Goal: Check status: Check status

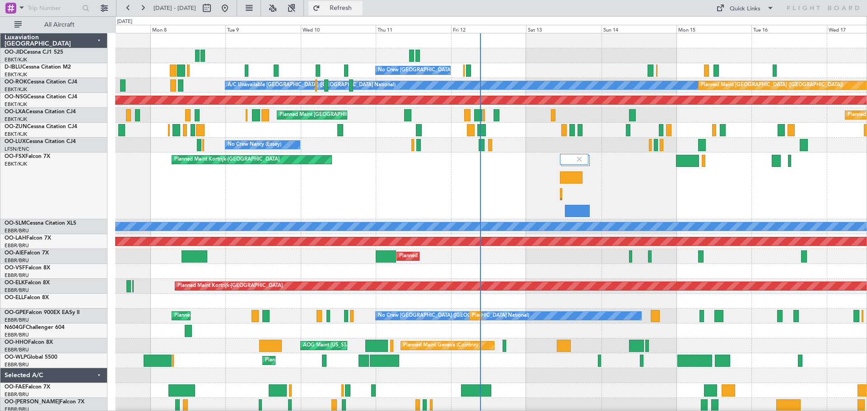
click at [363, 3] on button "Refresh" at bounding box center [335, 8] width 54 height 14
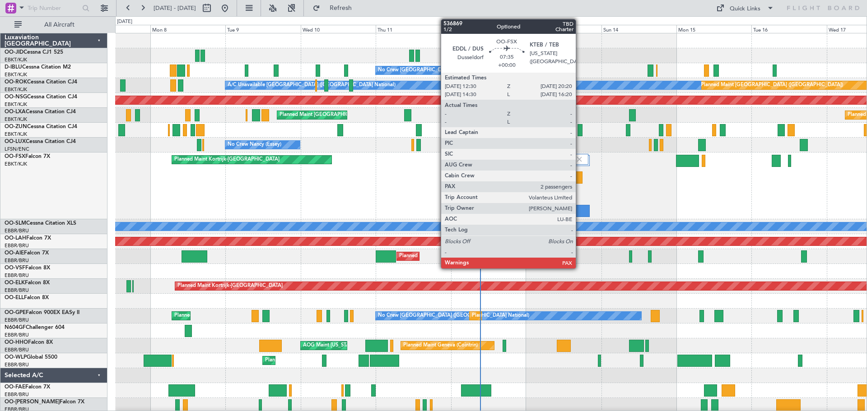
click at [580, 209] on div at bounding box center [577, 211] width 25 height 12
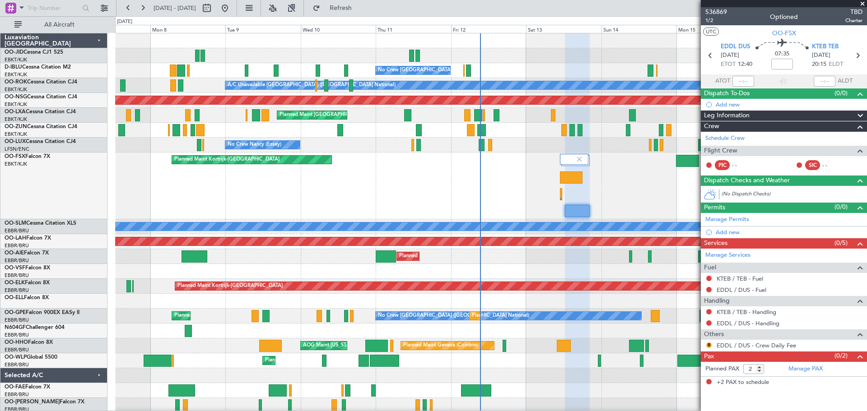
click at [862, 3] on span at bounding box center [862, 4] width 9 height 8
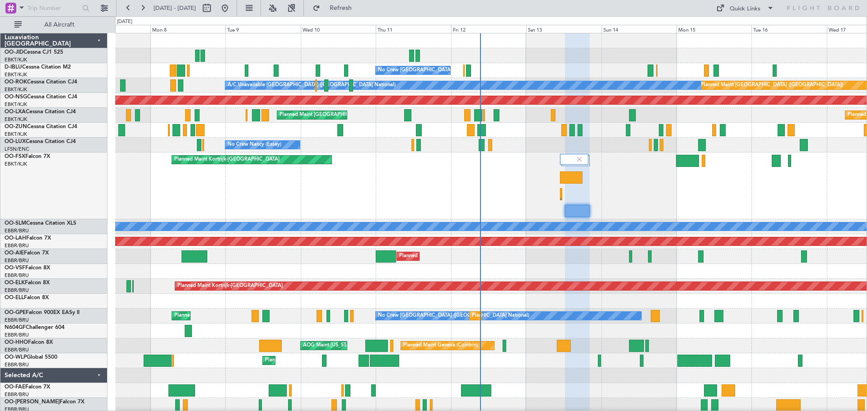
type input "0"
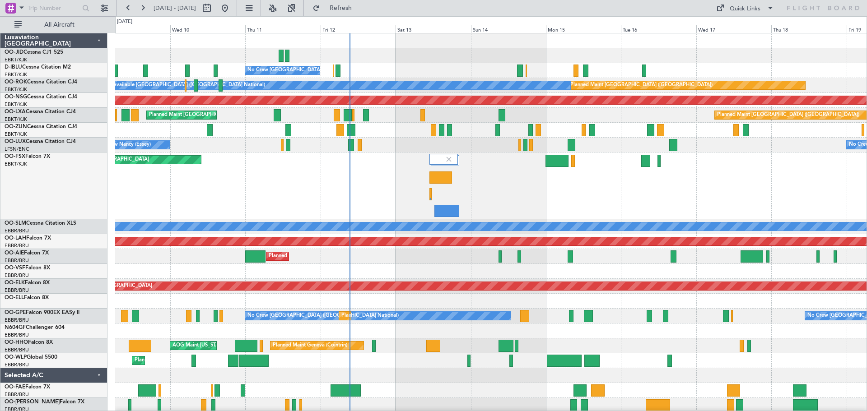
click at [607, 186] on div "Planned Maint Kortrijk-[GEOGRAPHIC_DATA]" at bounding box center [490, 186] width 751 height 67
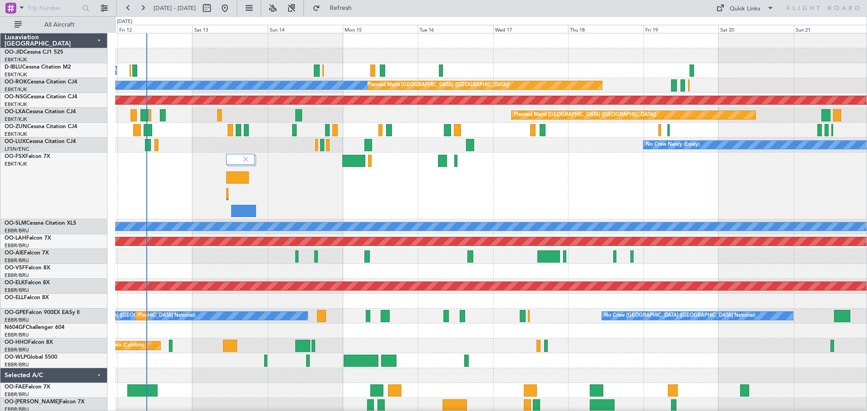
click at [584, 193] on div "Planned Maint Kortrijk-[GEOGRAPHIC_DATA]" at bounding box center [490, 186] width 751 height 67
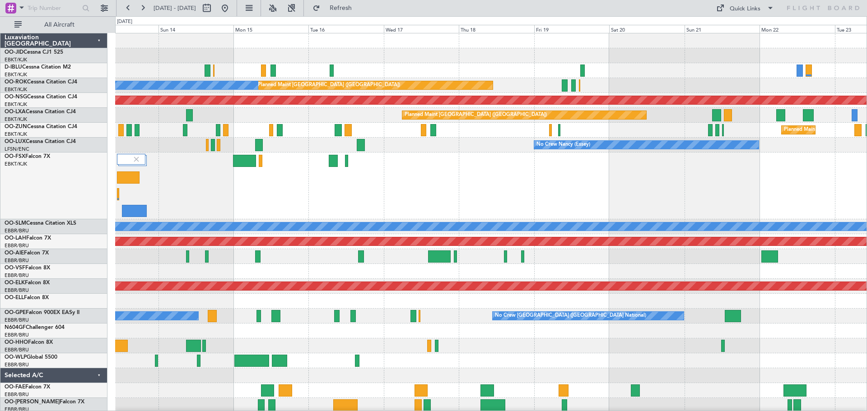
click at [572, 190] on div at bounding box center [490, 186] width 751 height 67
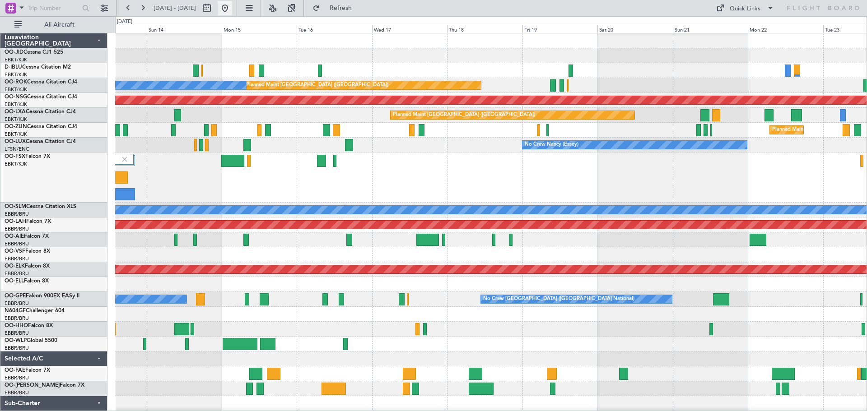
click at [232, 8] on button at bounding box center [225, 8] width 14 height 14
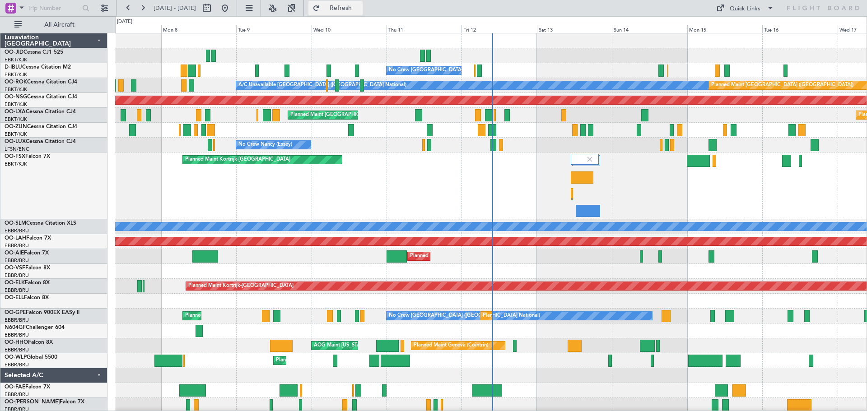
click at [360, 7] on span "Refresh" at bounding box center [341, 8] width 38 height 6
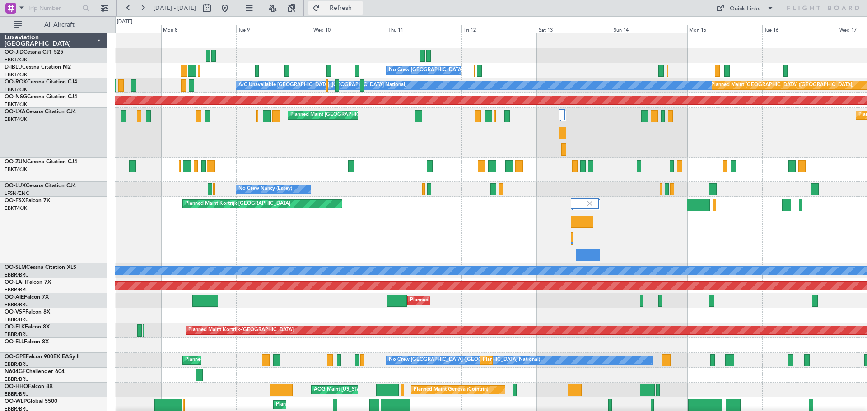
click at [360, 5] on span "Refresh" at bounding box center [341, 8] width 38 height 6
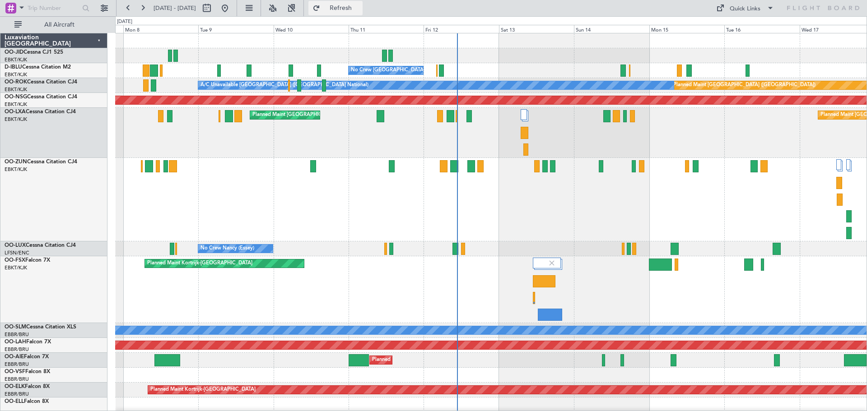
click at [359, 8] on span "Refresh" at bounding box center [341, 8] width 38 height 6
